Goal: Task Accomplishment & Management: Manage account settings

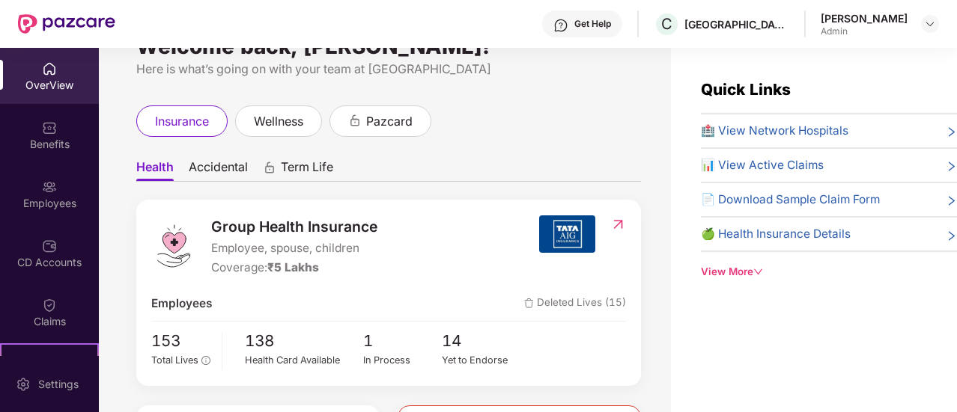
scroll to position [39, 0]
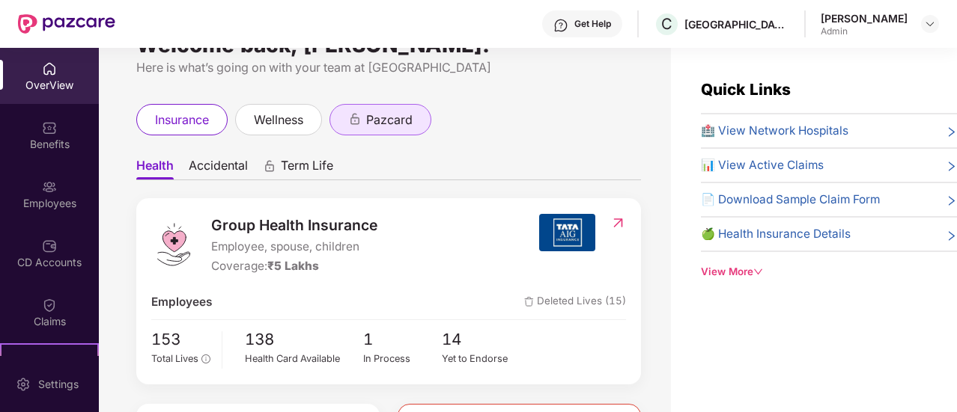
click at [356, 125] on icon "animation" at bounding box center [354, 118] width 13 height 13
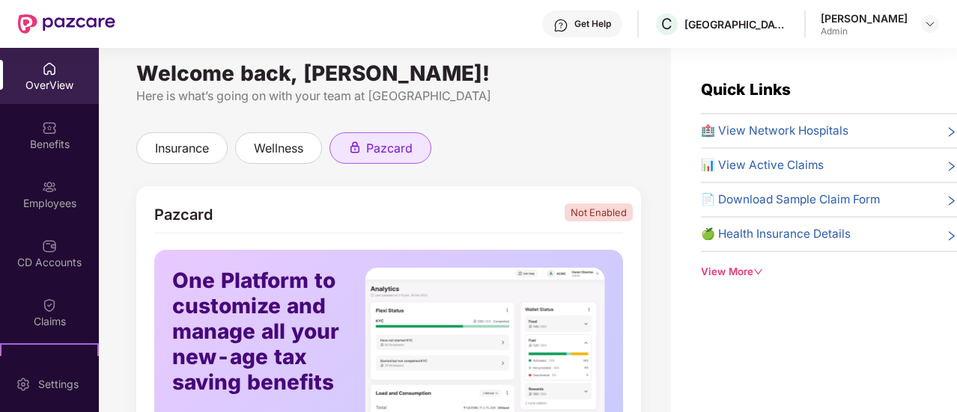
scroll to position [6, 0]
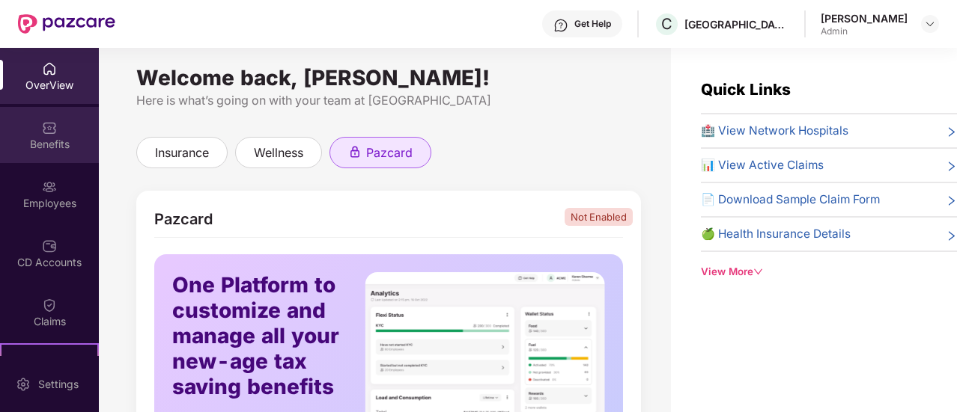
click at [61, 137] on div "Benefits" at bounding box center [49, 144] width 99 height 15
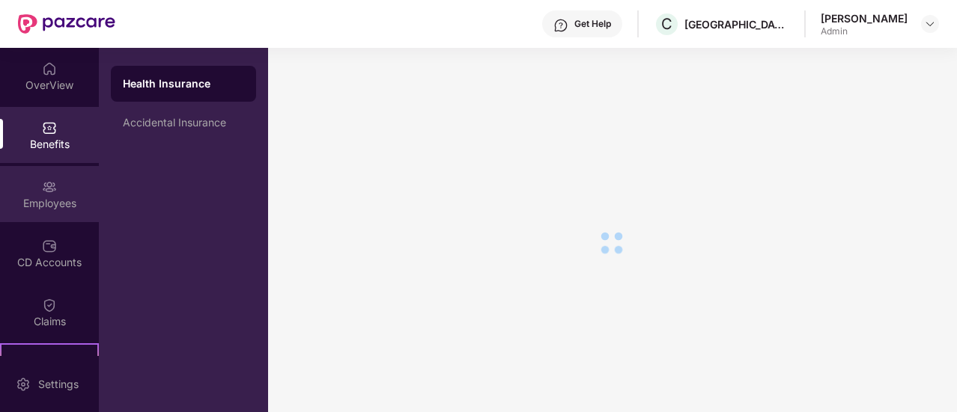
click at [54, 204] on div "Employees" at bounding box center [49, 203] width 99 height 15
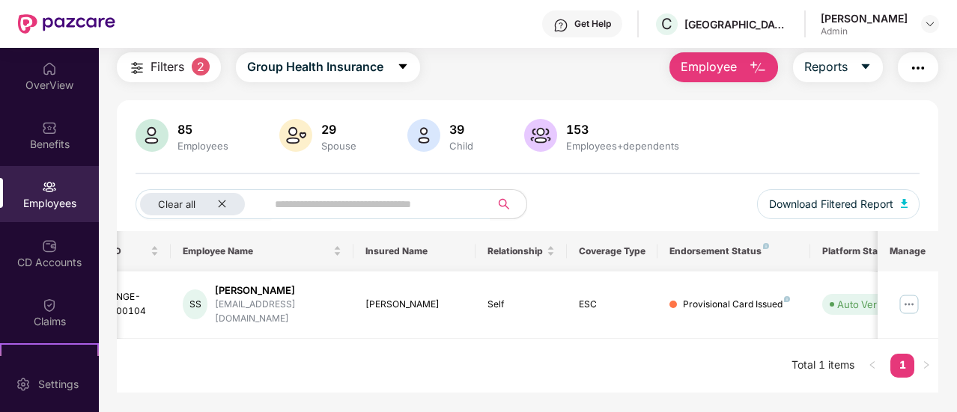
scroll to position [0, 150]
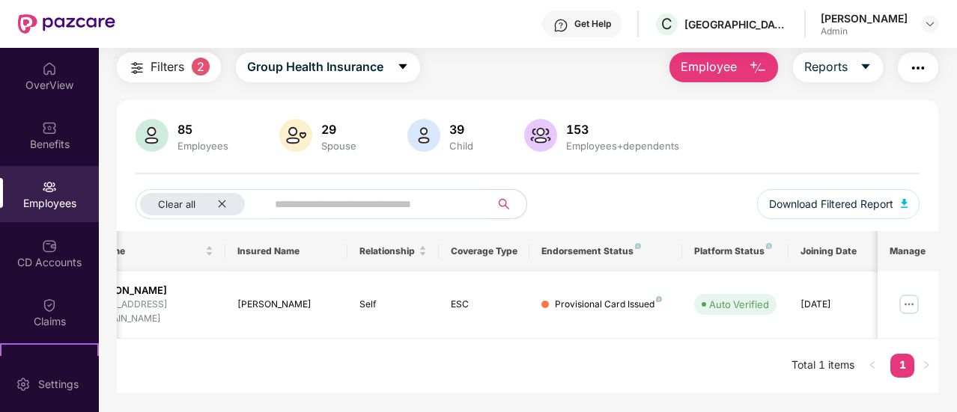
click at [903, 310] on td at bounding box center [907, 305] width 61 height 67
click at [909, 303] on img at bounding box center [909, 305] width 24 height 24
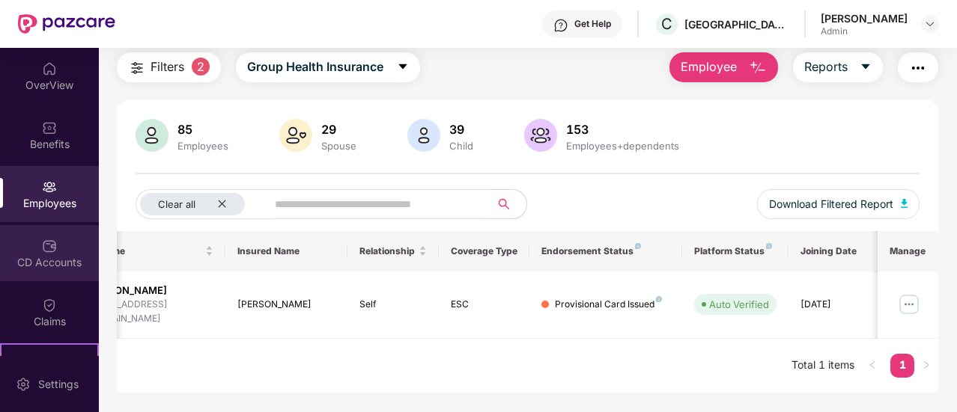
click at [48, 230] on div "CD Accounts" at bounding box center [49, 253] width 99 height 56
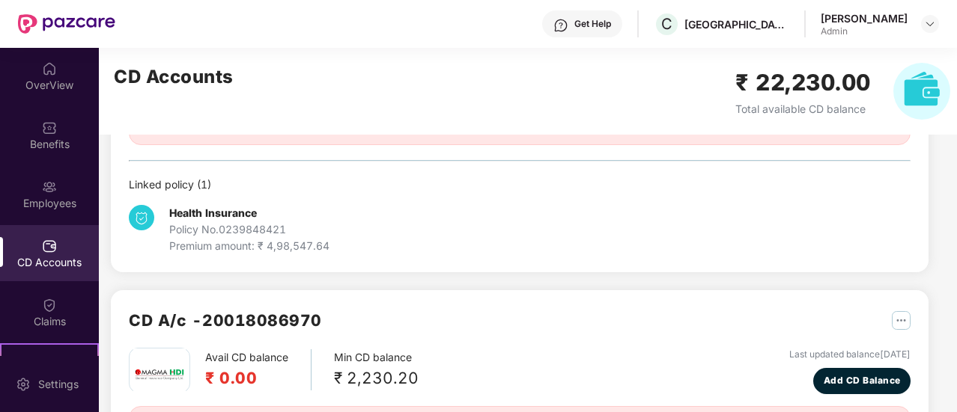
scroll to position [269, 0]
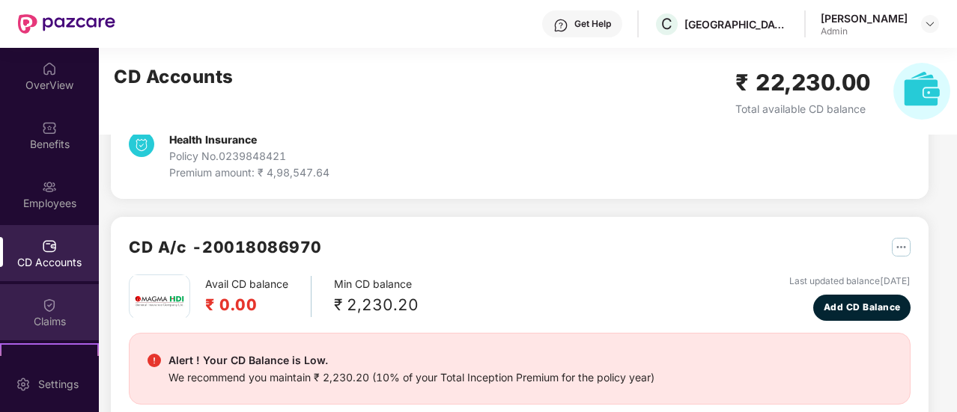
click at [66, 308] on div "Claims" at bounding box center [49, 312] width 99 height 56
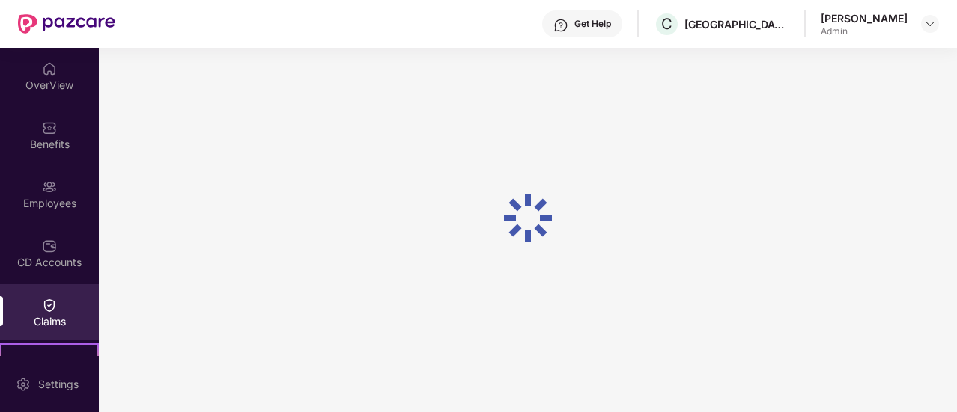
scroll to position [172, 0]
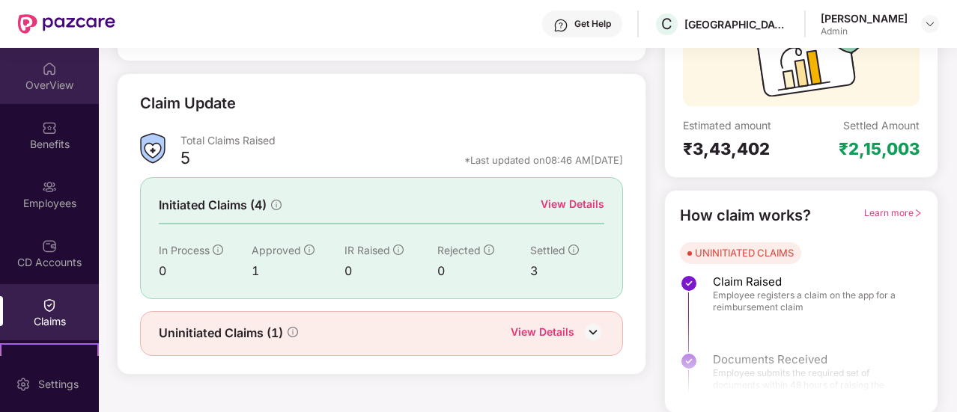
click at [48, 80] on div "OverView" at bounding box center [49, 85] width 99 height 15
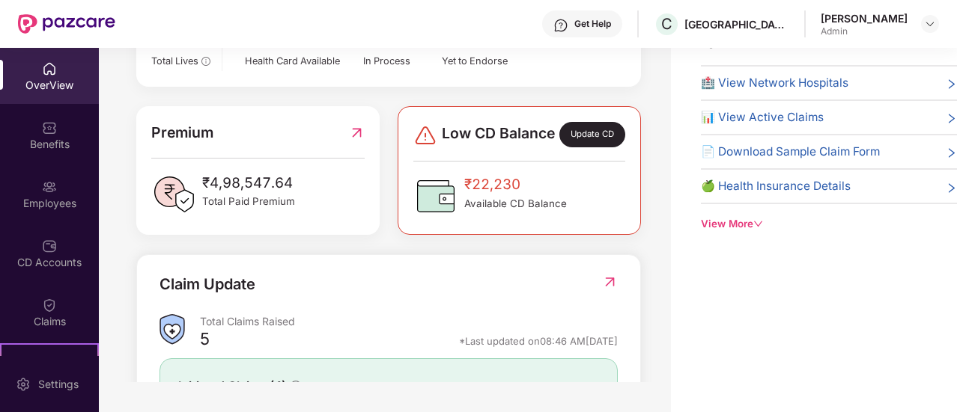
scroll to position [290, 0]
click at [738, 120] on span "📊 View Active Claims" at bounding box center [762, 118] width 123 height 18
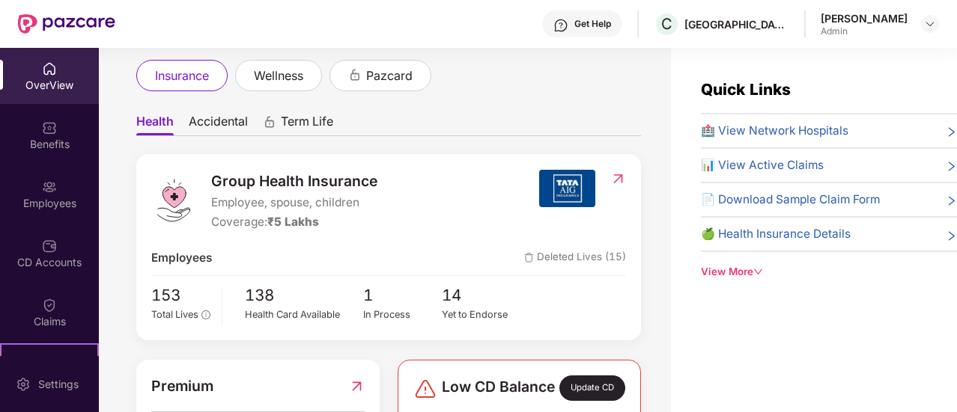
scroll to position [108, 0]
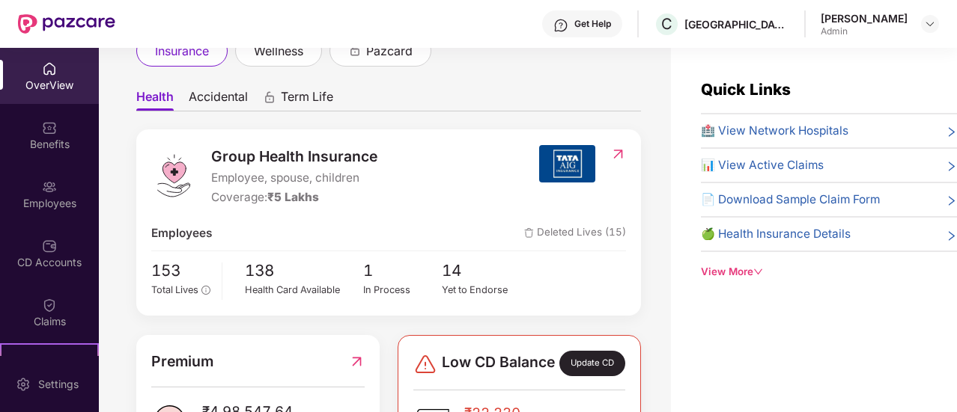
click at [352, 197] on div "Coverage: ₹5 Lakhs" at bounding box center [294, 198] width 166 height 18
click at [612, 153] on img at bounding box center [618, 154] width 16 height 15
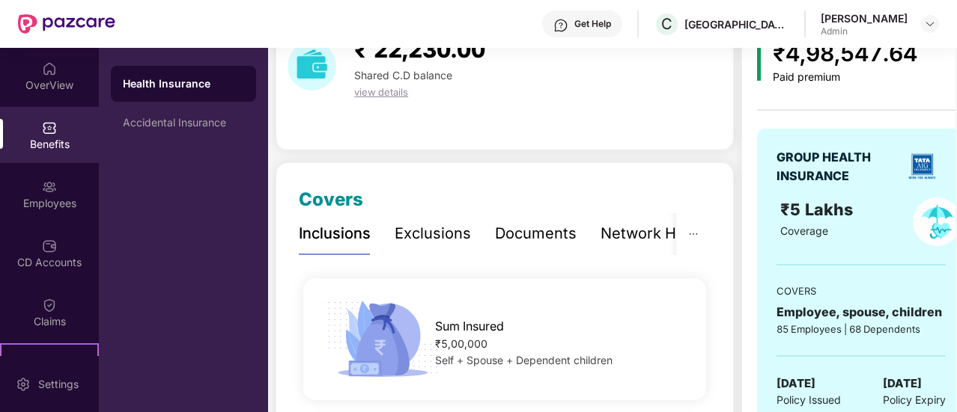
scroll to position [0, 28]
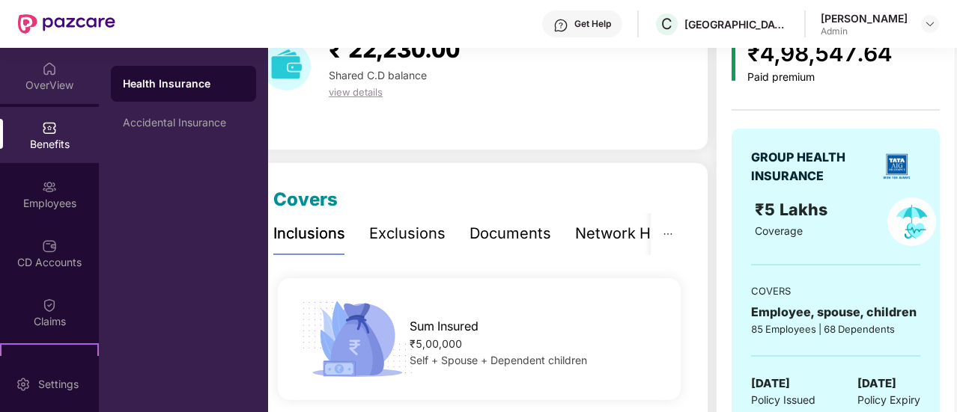
click at [42, 67] on img at bounding box center [49, 68] width 15 height 15
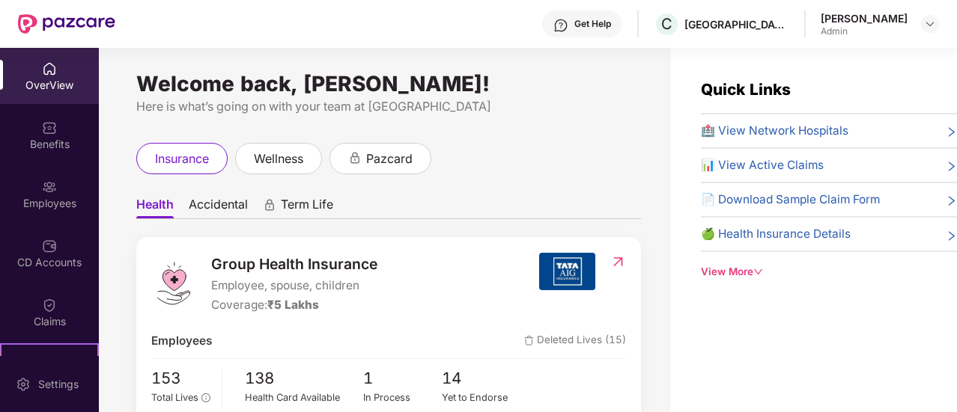
click at [36, 90] on div "OverView" at bounding box center [49, 85] width 99 height 15
click at [602, 123] on div "Welcome back, [PERSON_NAME]! Here is what’s going on with your team at Pazcare …" at bounding box center [385, 239] width 572 height 382
click at [33, 79] on div "OverView" at bounding box center [49, 85] width 99 height 15
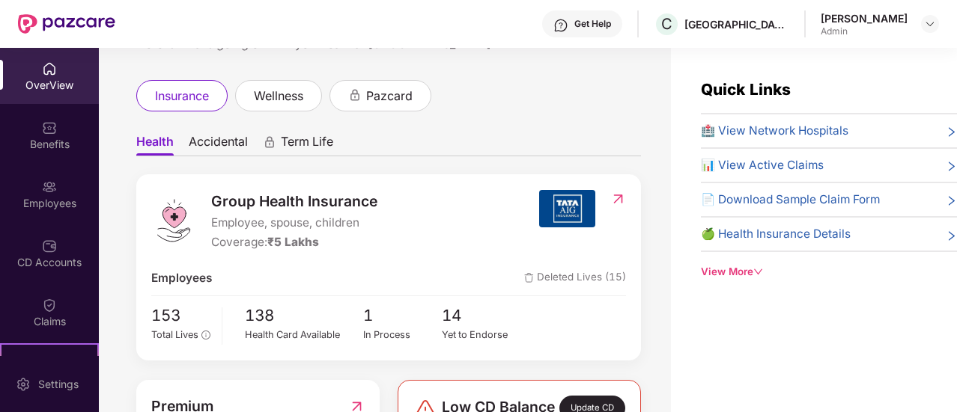
scroll to position [19, 0]
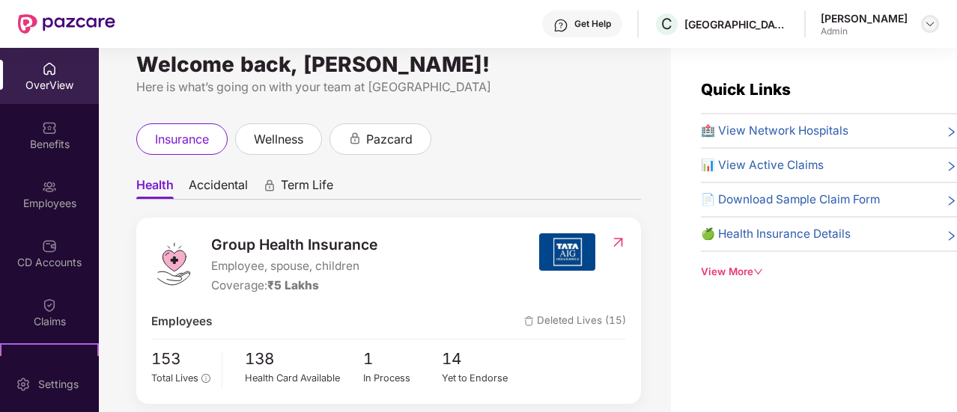
click at [929, 22] on img at bounding box center [930, 24] width 12 height 12
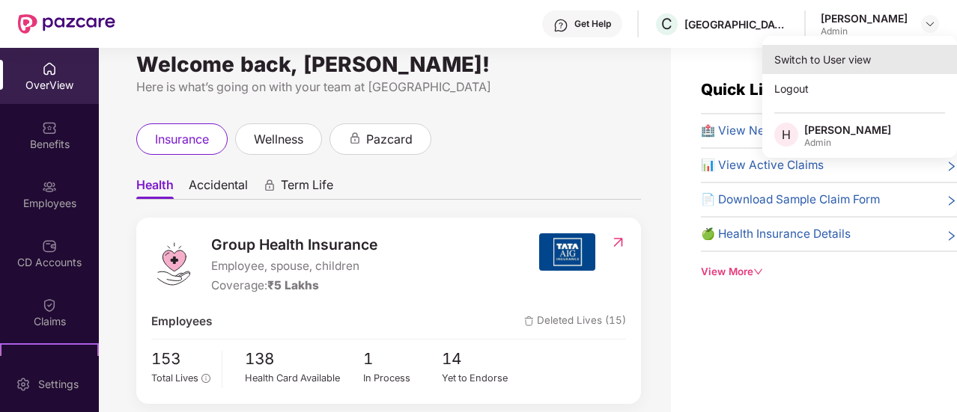
click at [828, 64] on div "Switch to User view" at bounding box center [859, 59] width 195 height 29
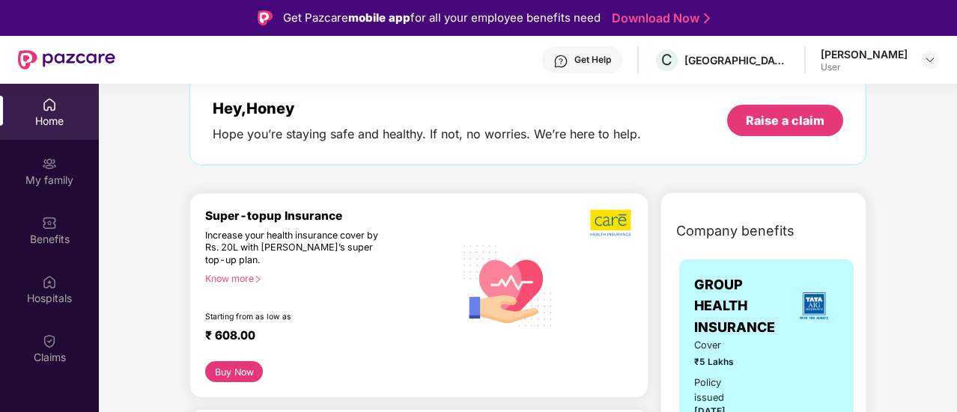
scroll to position [57, 0]
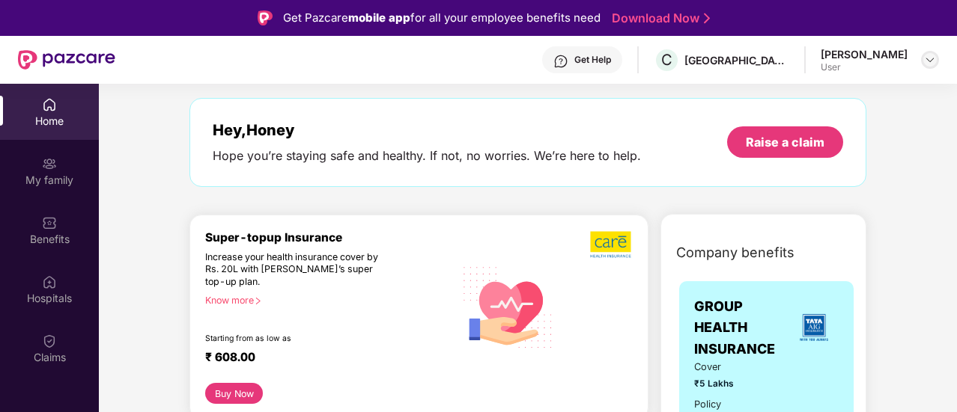
click at [936, 61] on div at bounding box center [930, 60] width 18 height 18
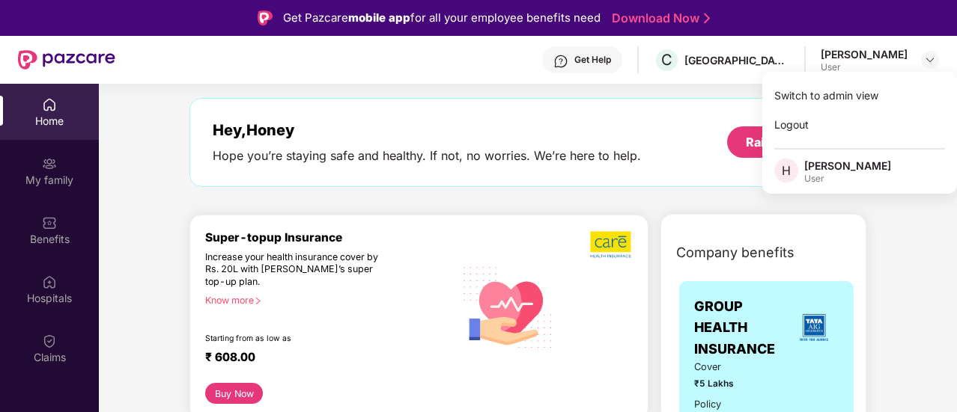
click at [846, 166] on div "[PERSON_NAME]" at bounding box center [847, 166] width 87 height 14
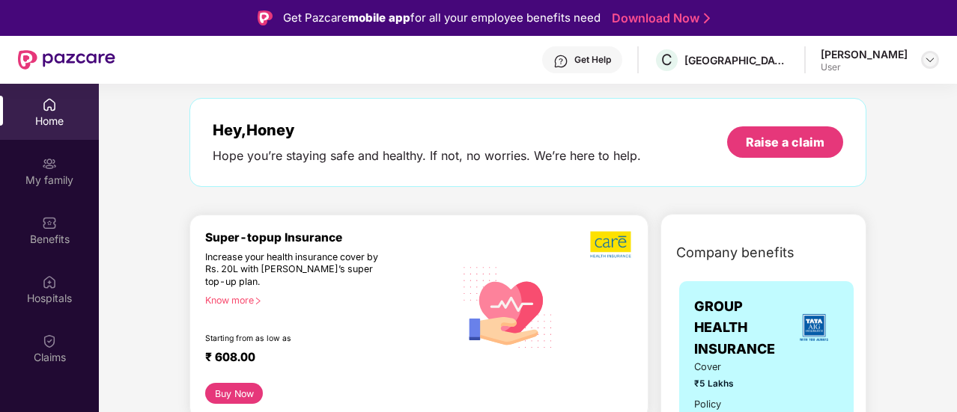
click at [925, 65] on img at bounding box center [930, 60] width 12 height 12
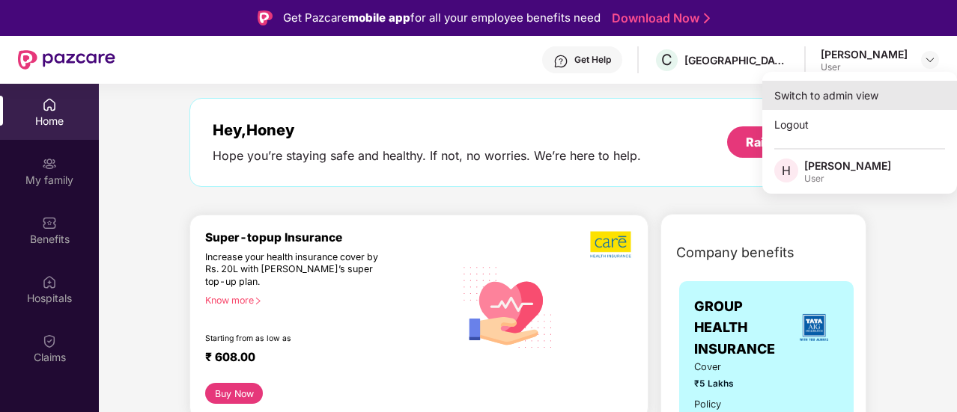
click at [861, 106] on div "Switch to admin view" at bounding box center [859, 95] width 195 height 29
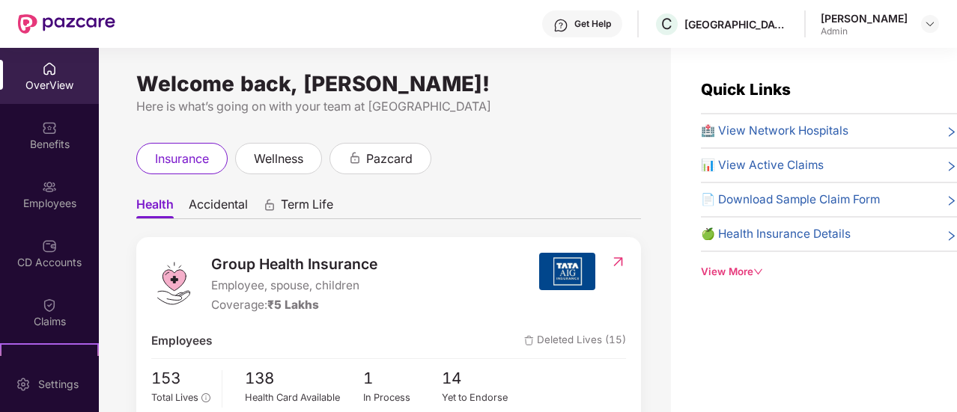
scroll to position [79, 0]
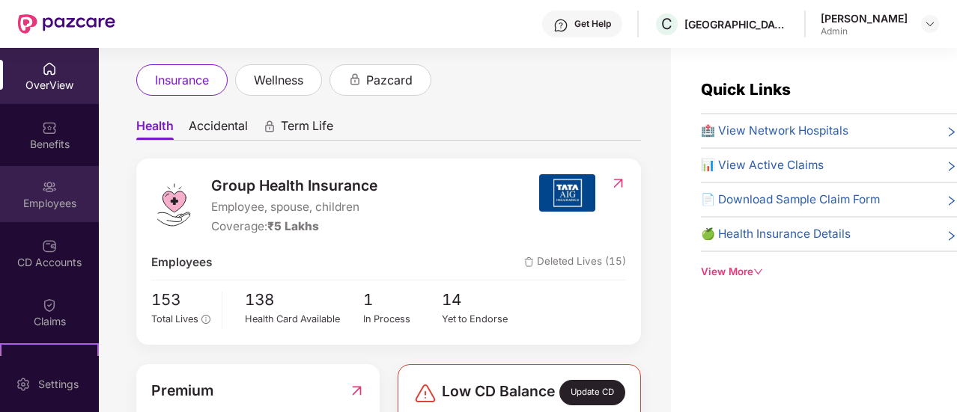
click at [43, 199] on div "Employees" at bounding box center [49, 203] width 99 height 15
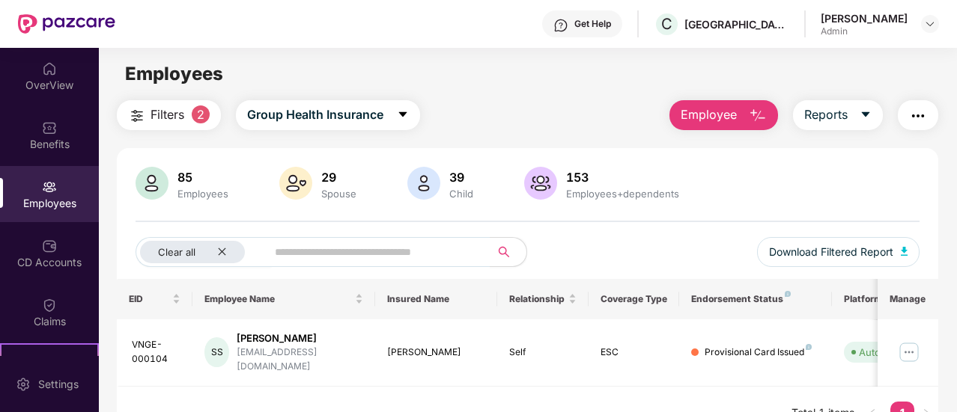
click at [166, 110] on span "Filters" at bounding box center [167, 115] width 34 height 19
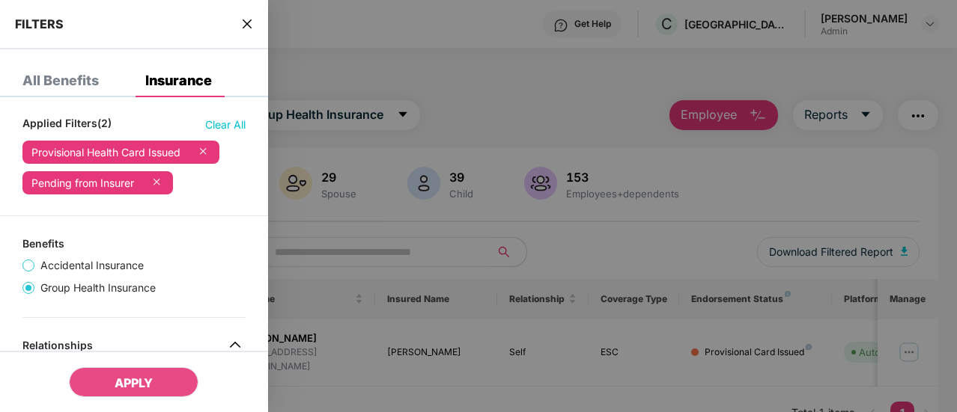
click at [227, 121] on span "Clear All" at bounding box center [225, 125] width 40 height 16
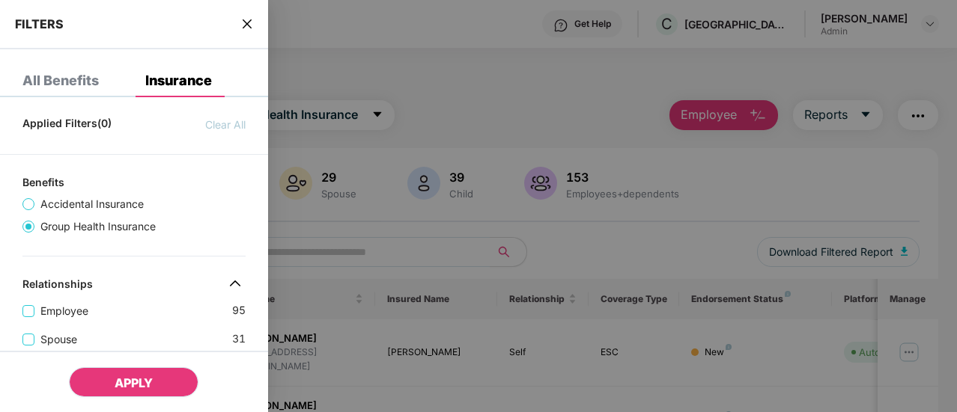
click at [154, 369] on button "APPLY" at bounding box center [133, 382] width 129 height 30
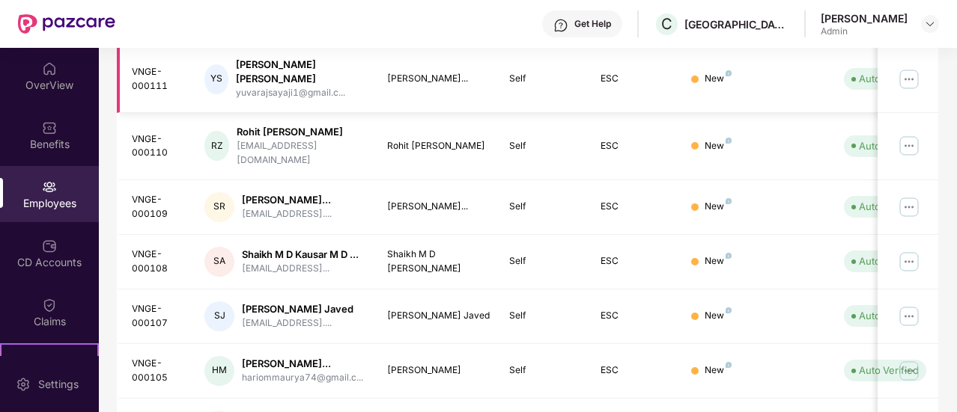
scroll to position [529, 0]
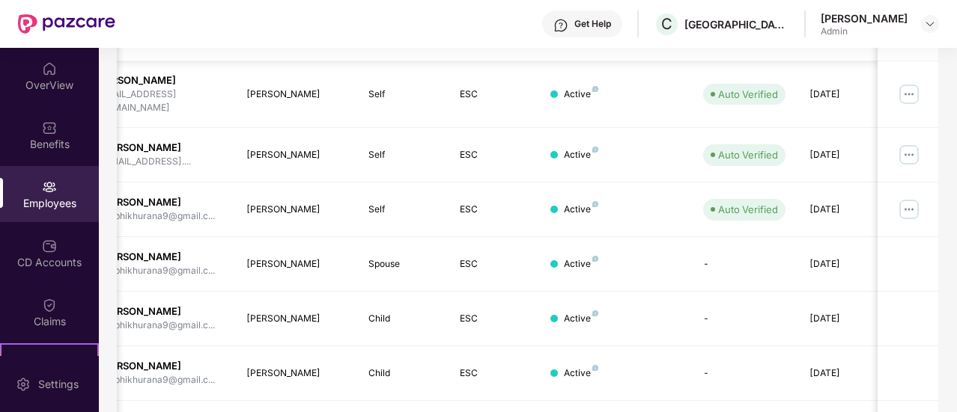
scroll to position [504, 0]
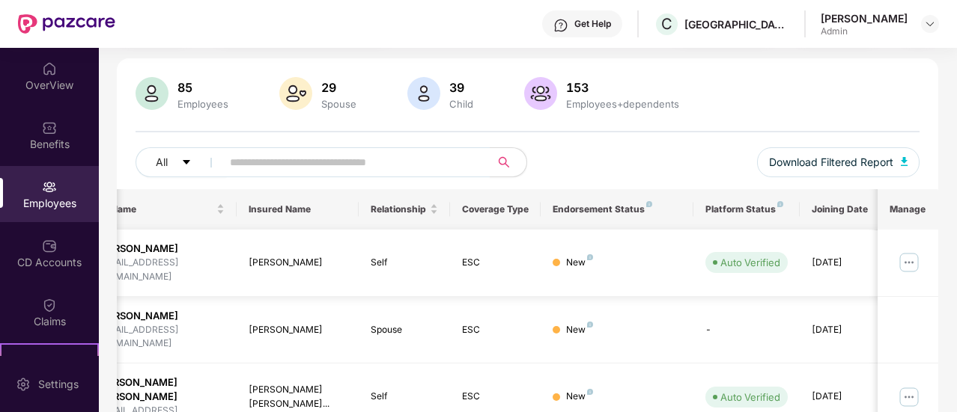
scroll to position [0, 150]
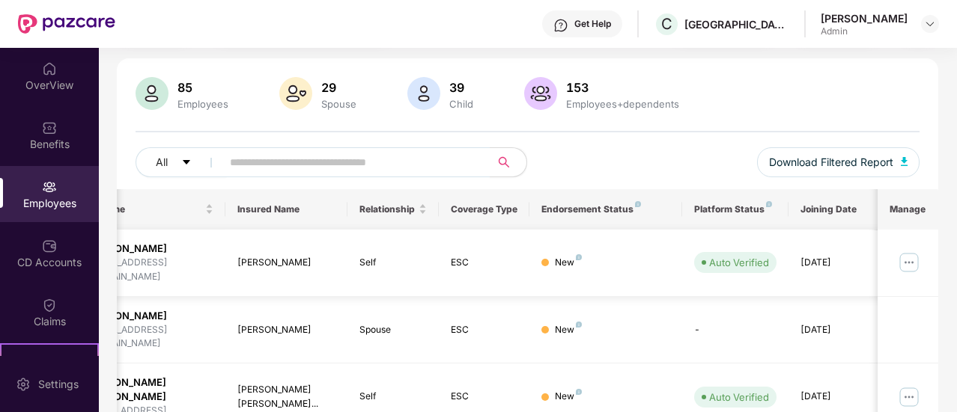
click at [910, 257] on img at bounding box center [909, 263] width 24 height 24
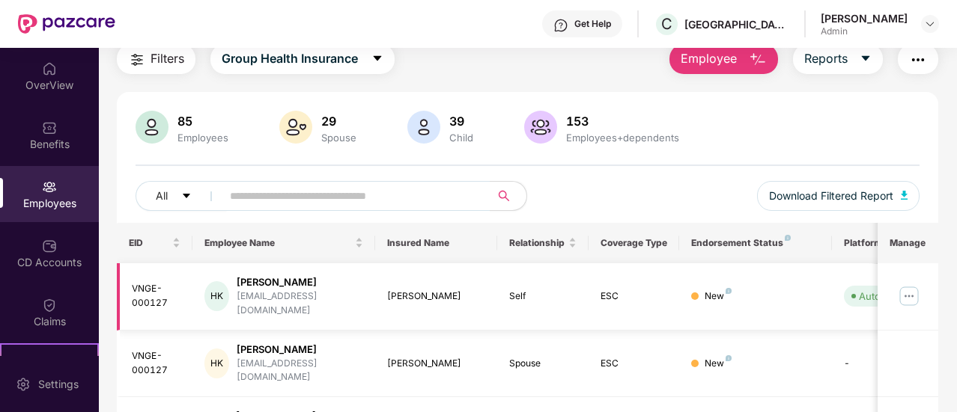
scroll to position [0, 0]
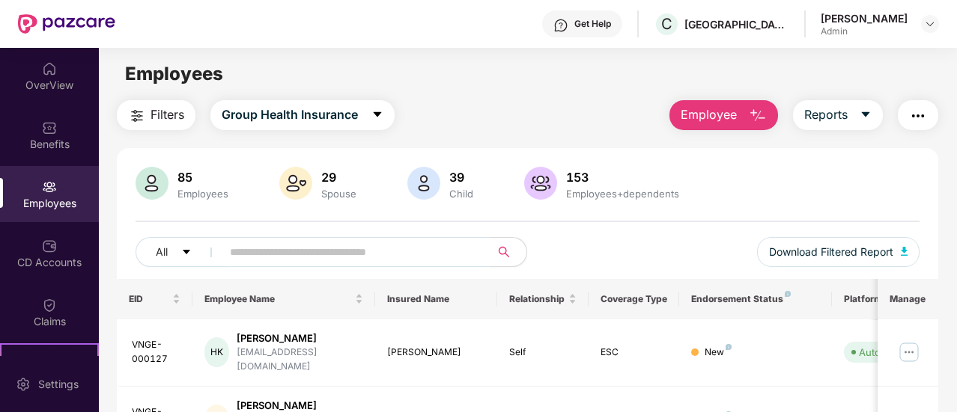
click at [729, 113] on span "Employee" at bounding box center [708, 115] width 56 height 19
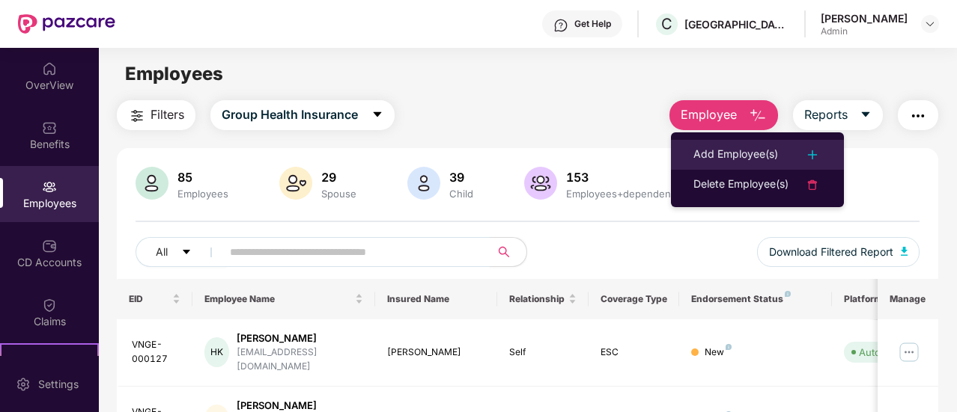
click at [747, 159] on div "Add Employee(s)" at bounding box center [735, 155] width 85 height 18
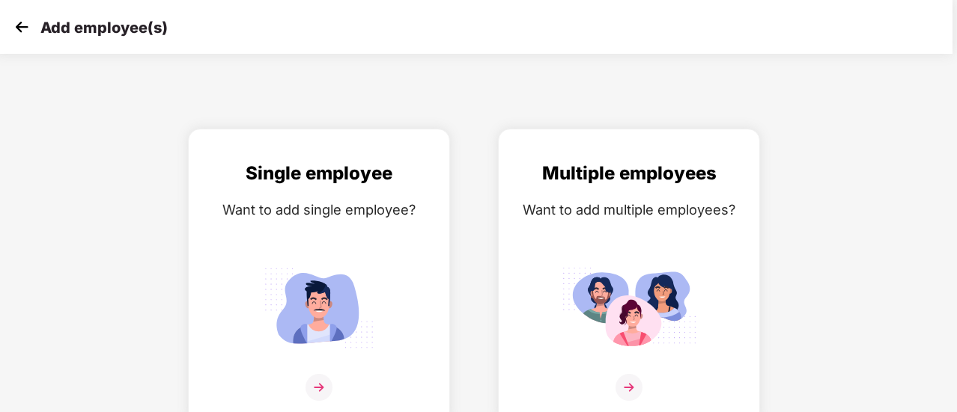
scroll to position [10, 4]
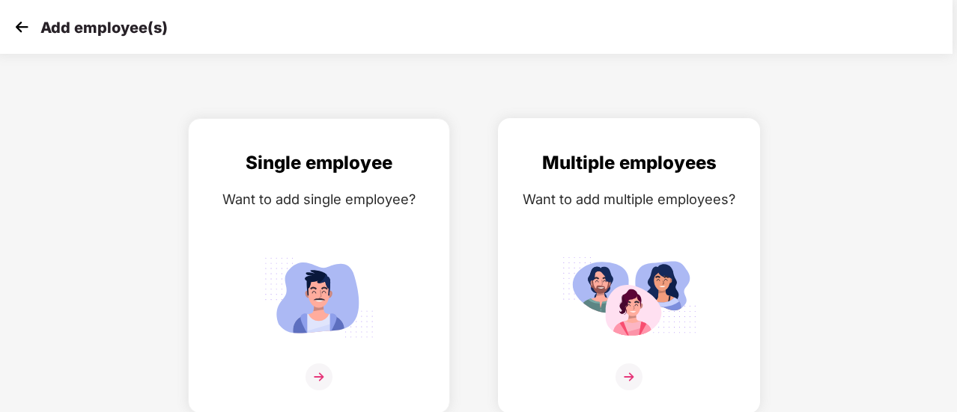
click at [634, 384] on img at bounding box center [628, 377] width 27 height 27
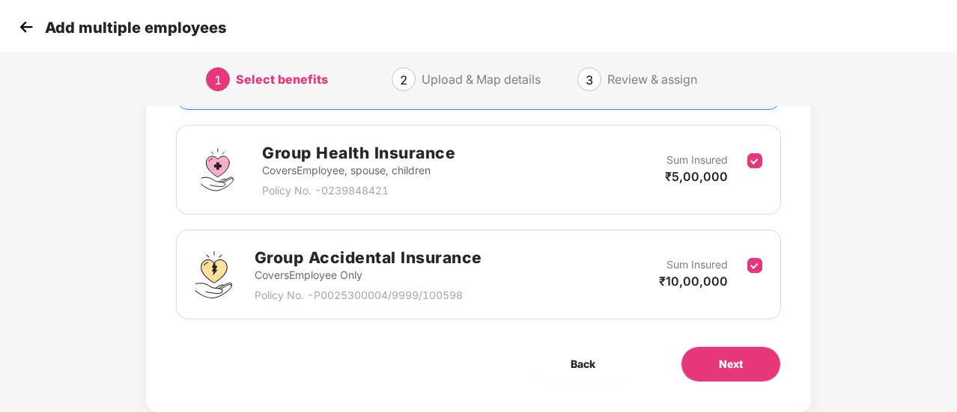
scroll to position [207, 0]
click at [733, 367] on span "Next" at bounding box center [731, 365] width 24 height 16
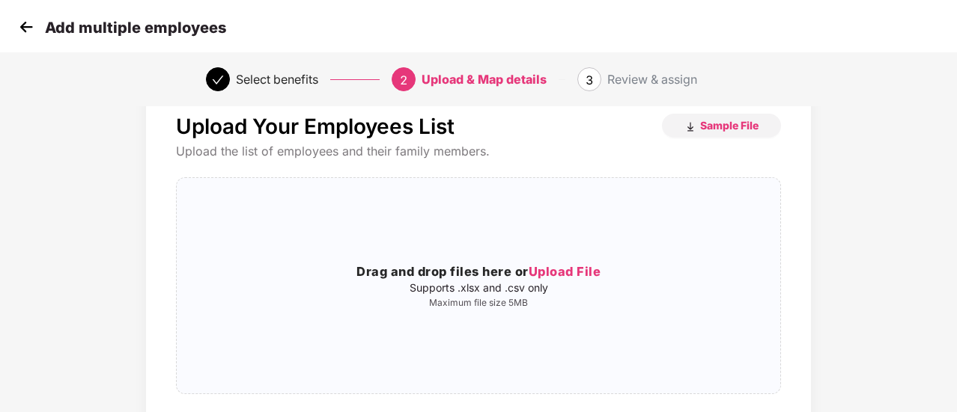
scroll to position [0, 0]
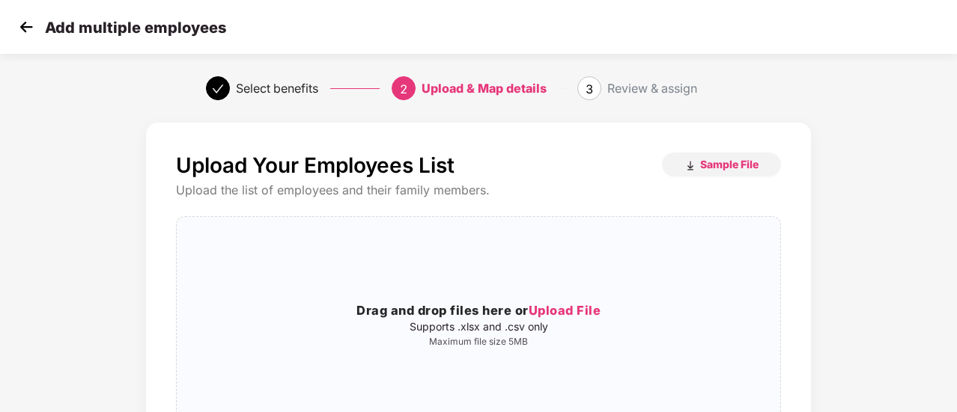
click at [24, 22] on img at bounding box center [26, 27] width 22 height 22
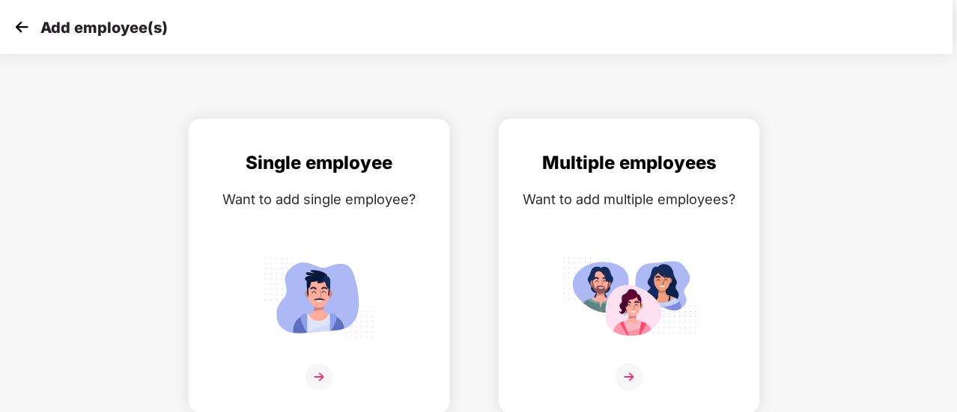
click at [24, 22] on img at bounding box center [21, 27] width 22 height 22
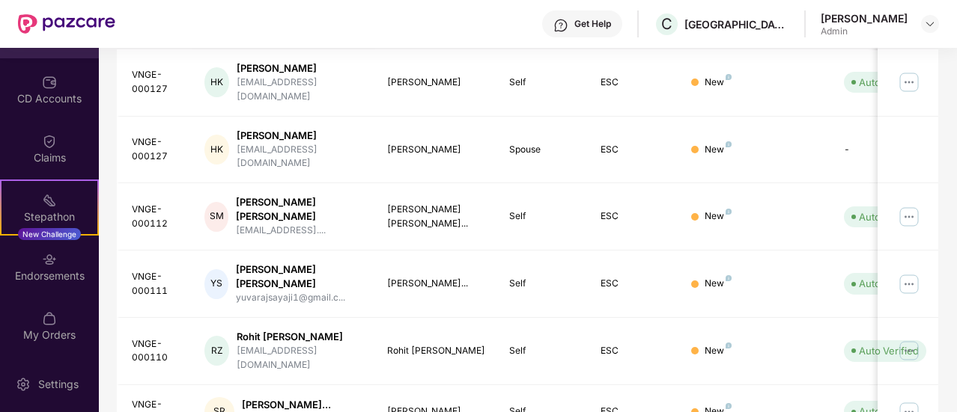
scroll to position [271, 0]
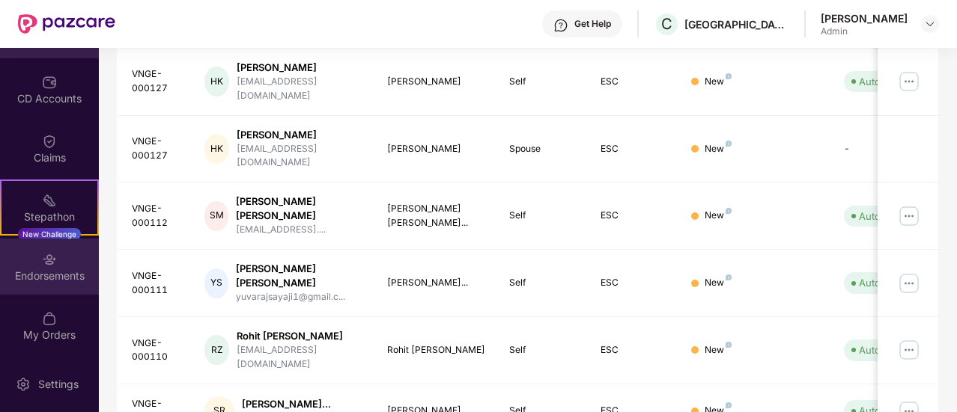
click at [34, 258] on div "Endorsements" at bounding box center [49, 267] width 99 height 56
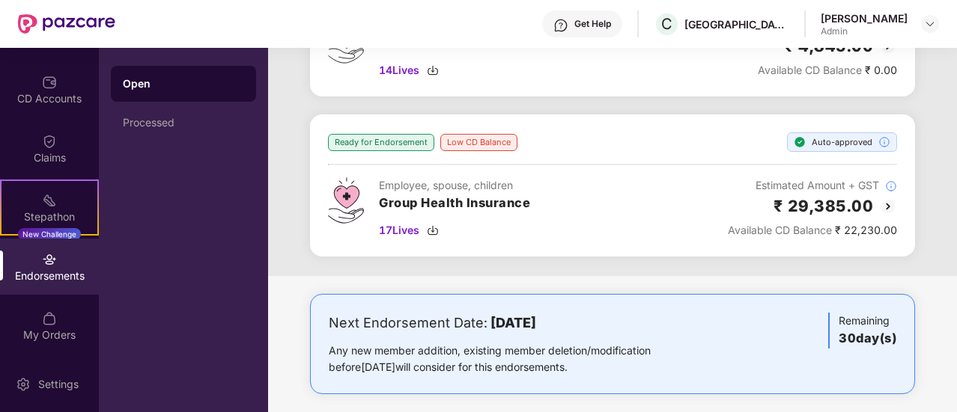
scroll to position [1144, 0]
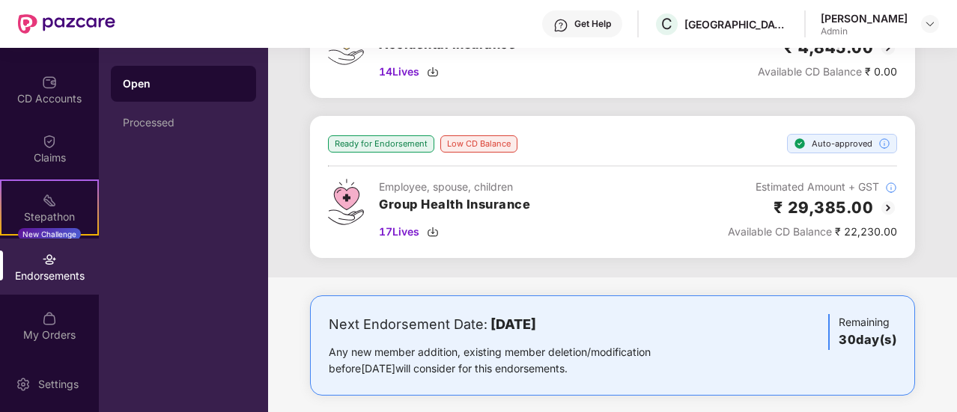
click at [451, 203] on h3 "Group Health Insurance" at bounding box center [454, 204] width 151 height 19
click at [838, 195] on h2 "₹ 29,385.00" at bounding box center [823, 207] width 100 height 25
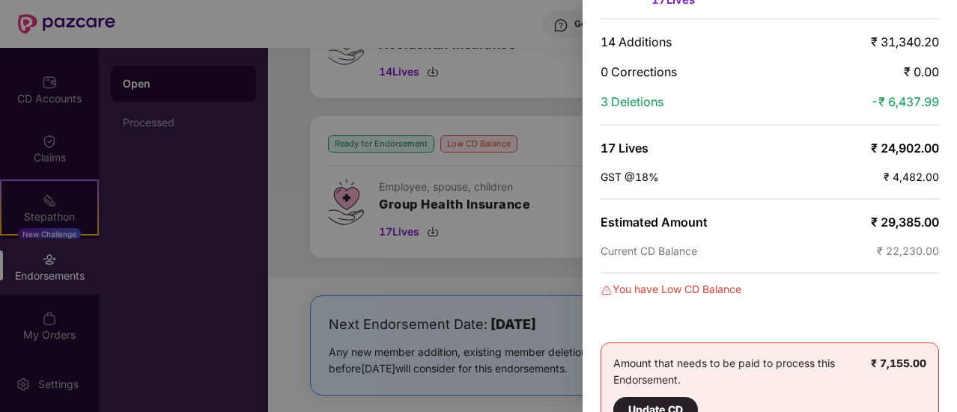
scroll to position [0, 0]
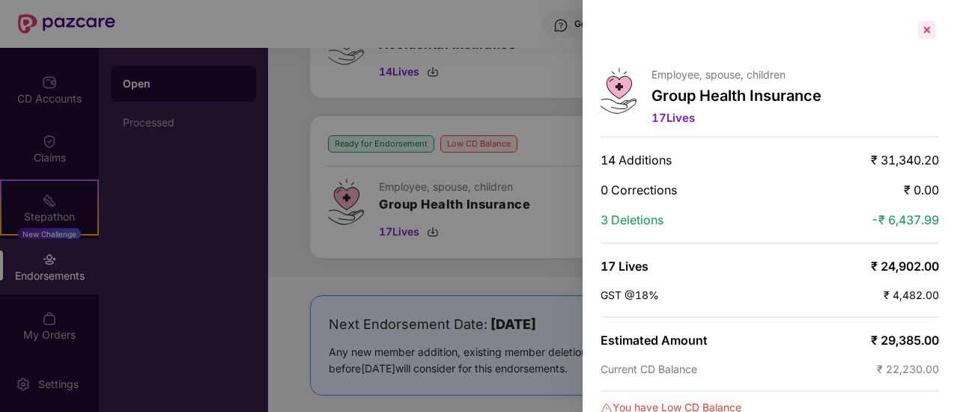
click at [921, 28] on div at bounding box center [927, 30] width 24 height 24
